Goal: Information Seeking & Learning: Check status

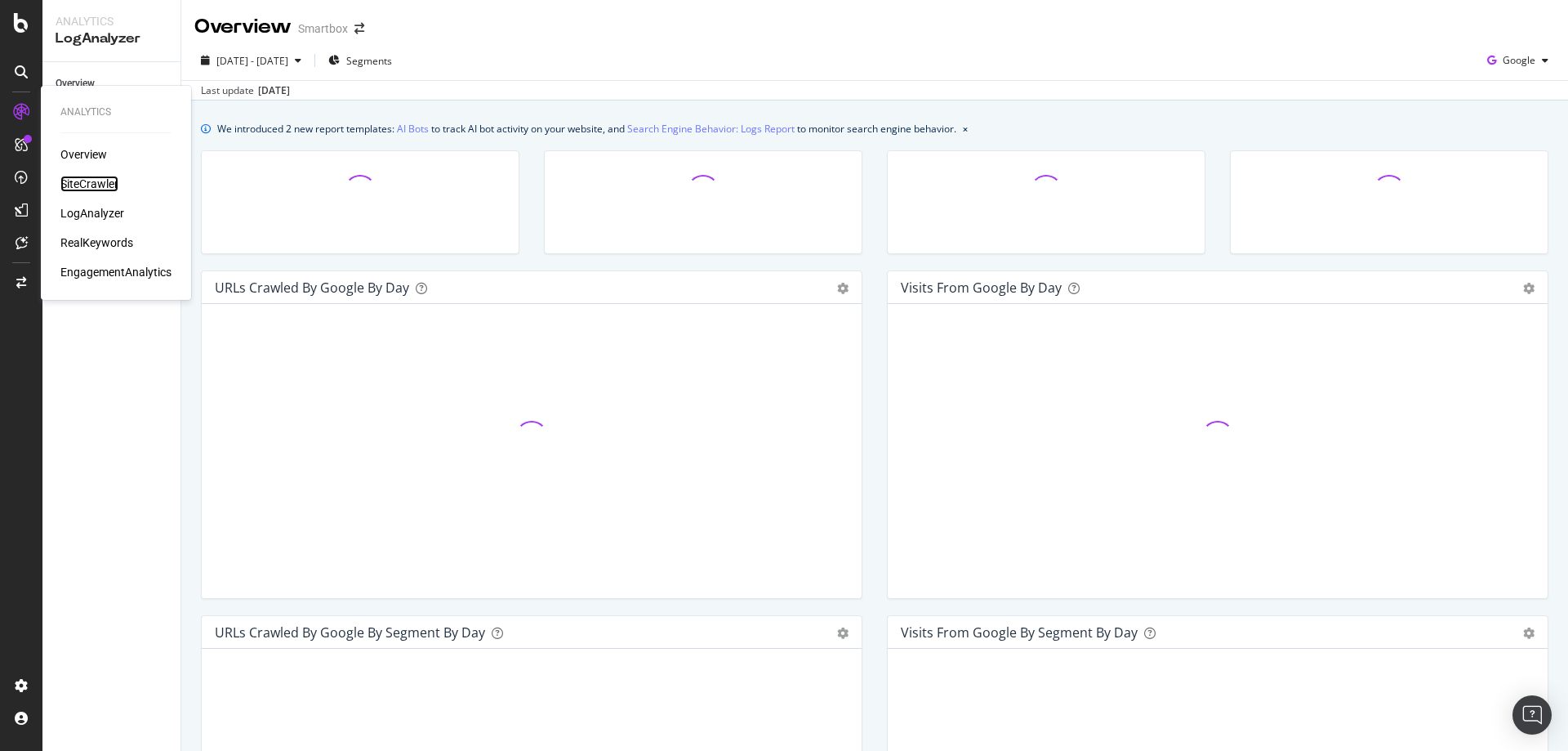
click at [85, 183] on div "SiteCrawler" at bounding box center [89, 183] width 58 height 16
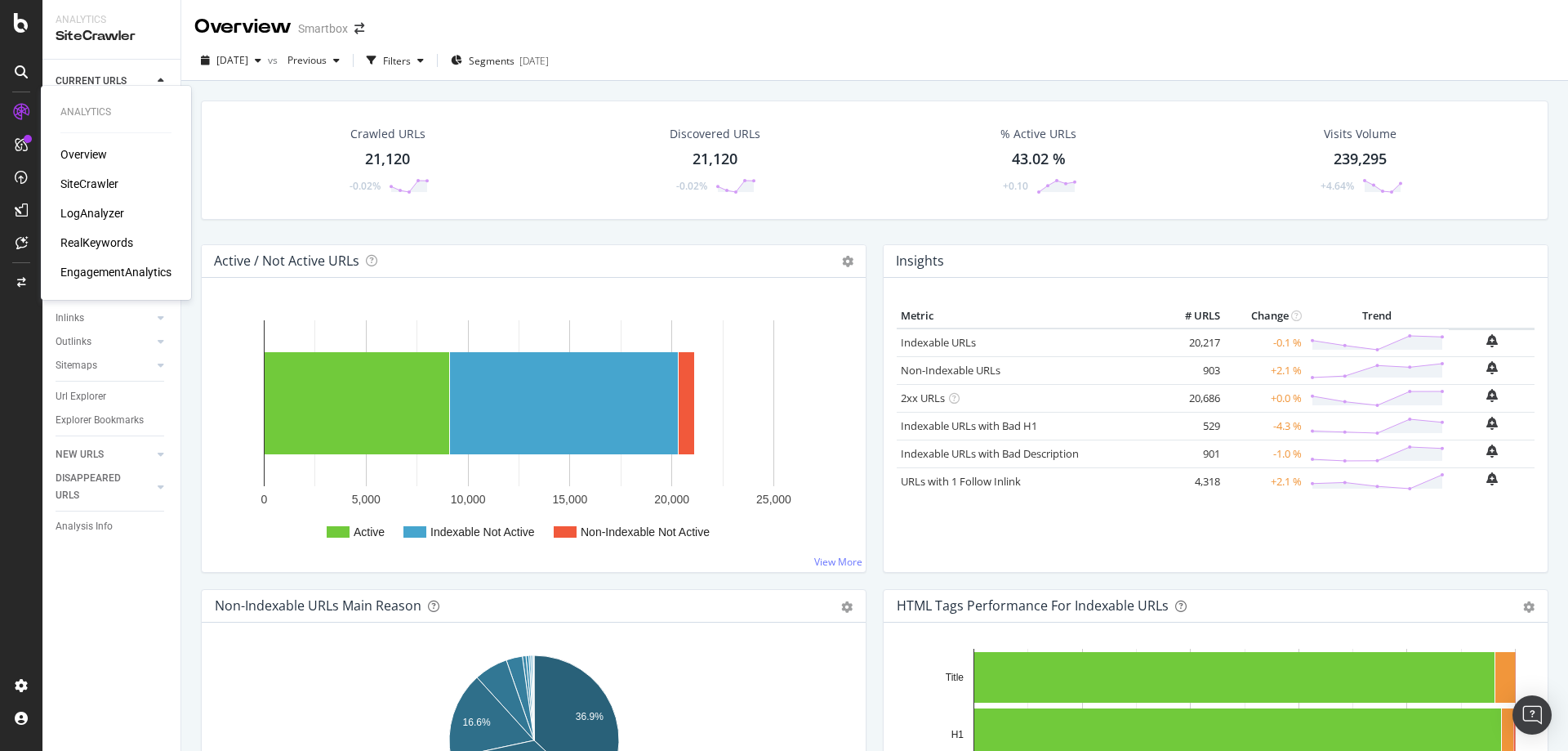
click at [98, 159] on div "Overview" at bounding box center [83, 154] width 47 height 16
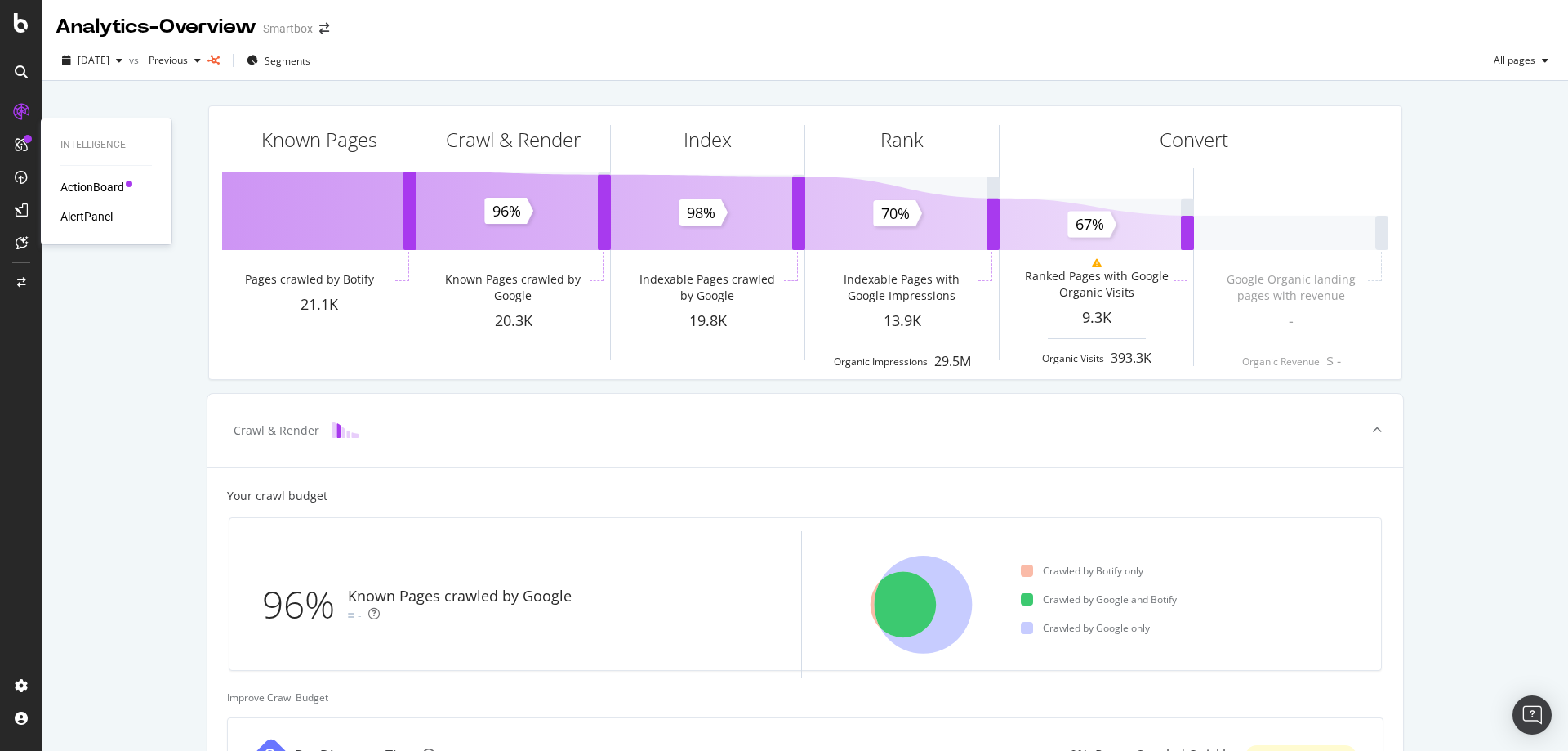
click at [104, 185] on div "ActionBoard" at bounding box center [92, 186] width 64 height 16
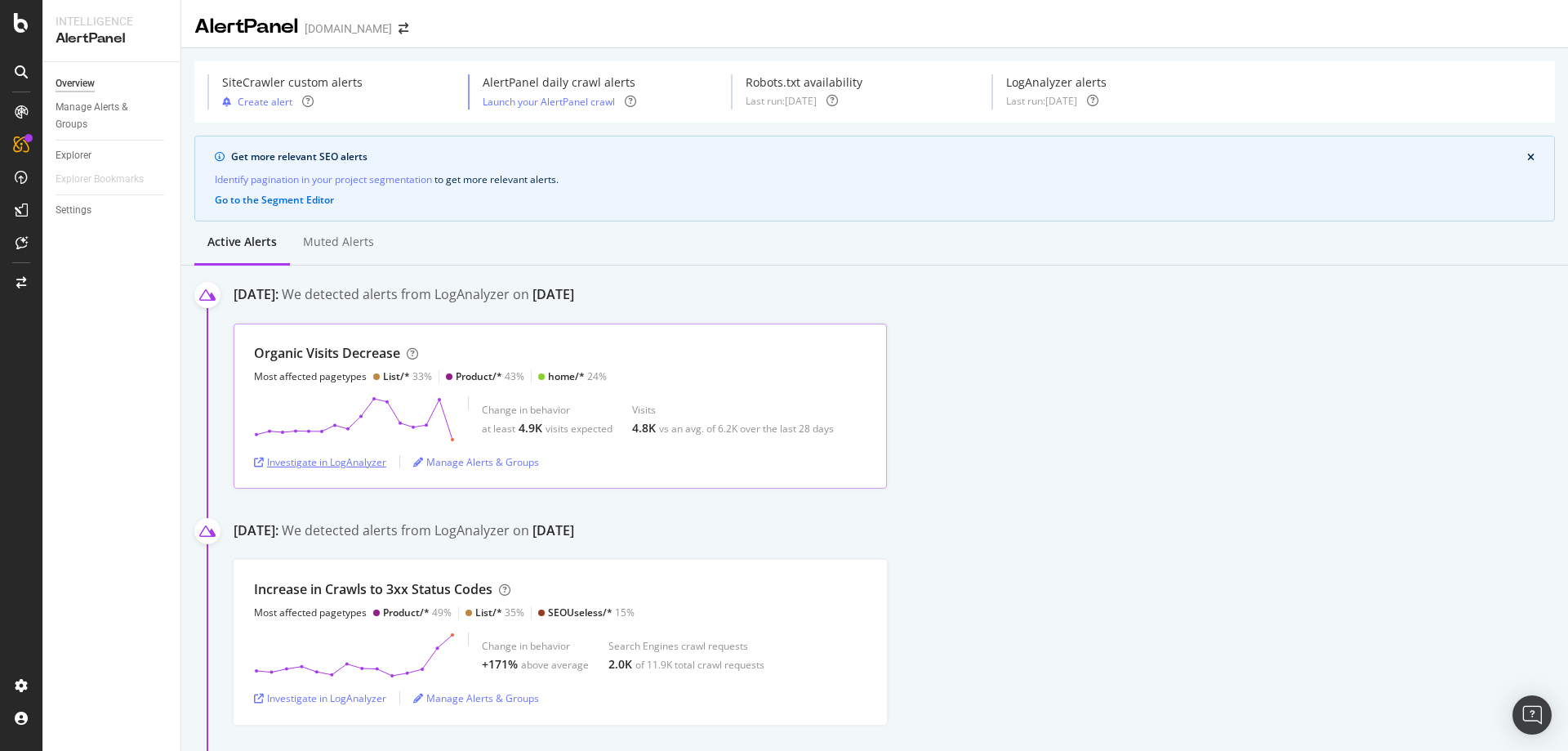
click at [370, 459] on div "Investigate in LogAnalyzer" at bounding box center [320, 461] width 133 height 14
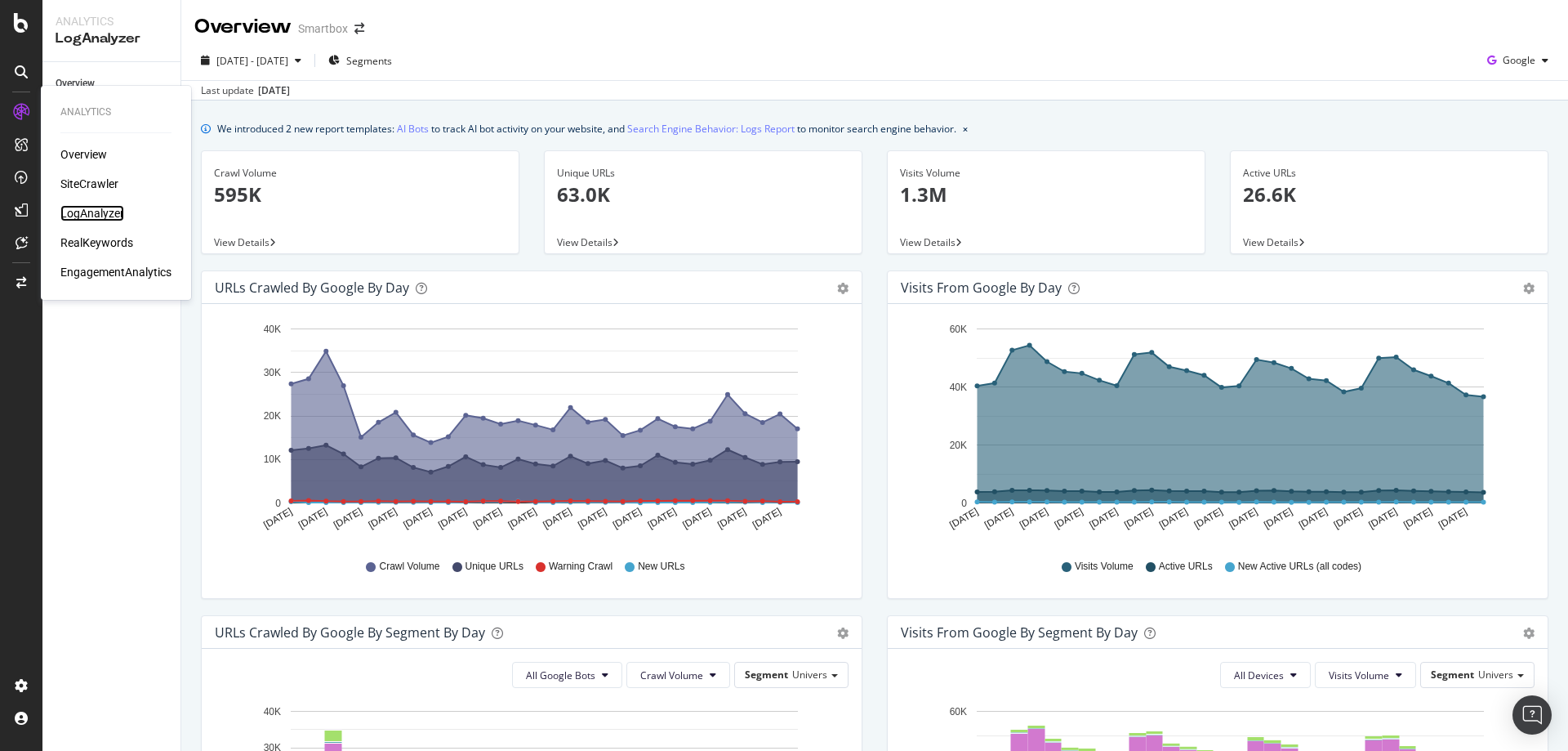
click at [99, 217] on div "LogAnalyzer" at bounding box center [92, 213] width 64 height 16
